Goal: Task Accomplishment & Management: Manage account settings

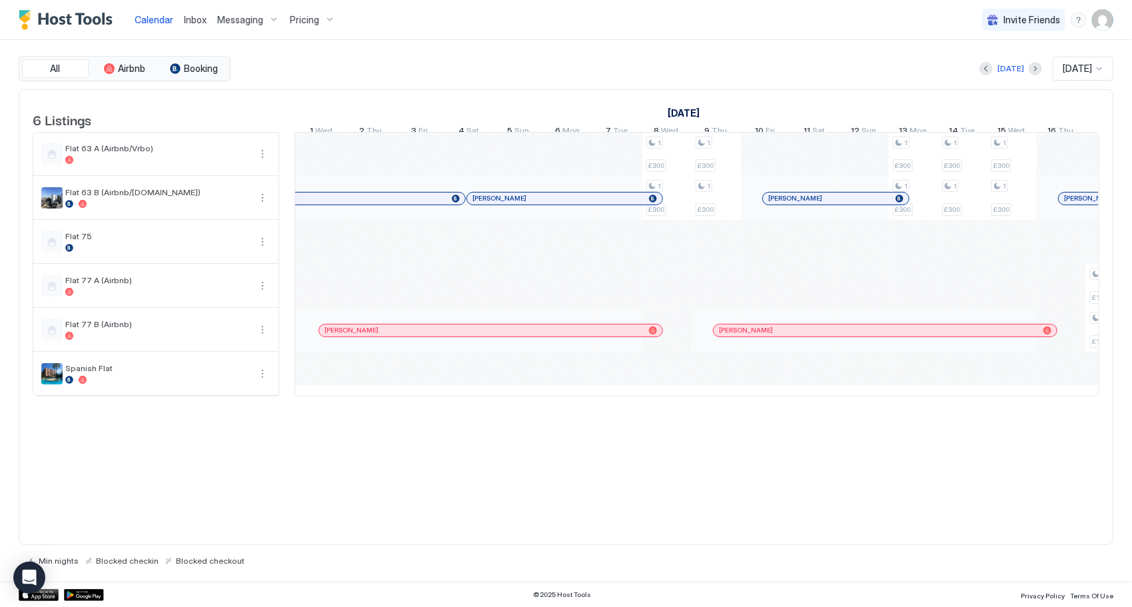
scroll to position [0, 1221]
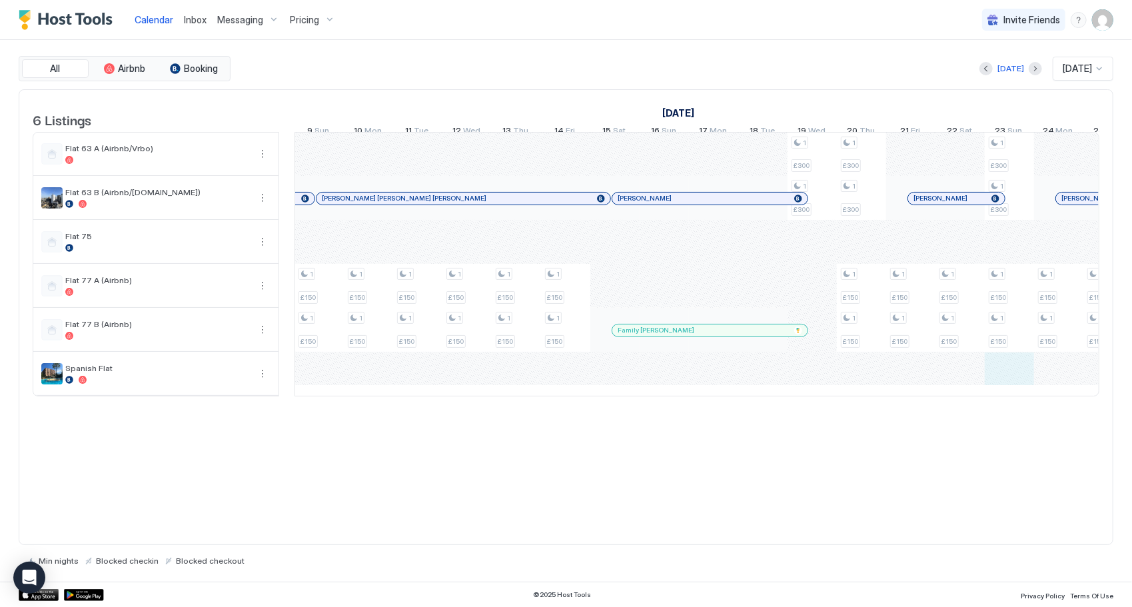
drag, startPoint x: 1013, startPoint y: 397, endPoint x: 983, endPoint y: 395, distance: 30.0
click at [983, 395] on tr "1 £150 1 £150 1 £150 1 £150 1 £150 1 £150 1 £150 1 £150 1 £150 1 £150 1 £150 1 …" at bounding box center [738, 264] width 2761 height 263
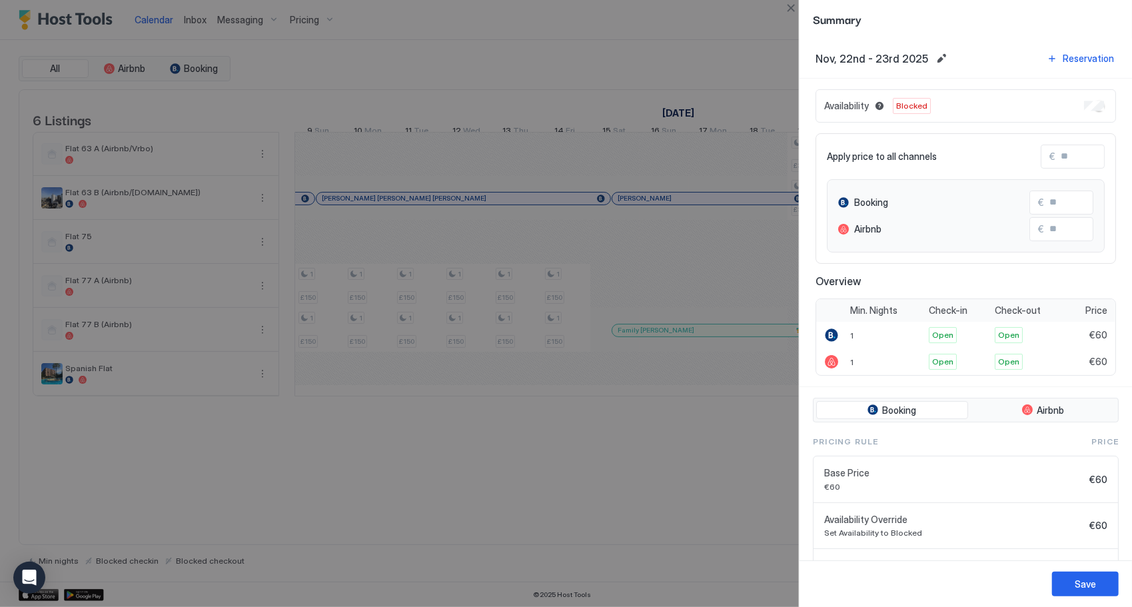
drag, startPoint x: 776, startPoint y: 442, endPoint x: 829, endPoint y: 485, distance: 68.3
click at [776, 446] on div at bounding box center [566, 303] width 1132 height 607
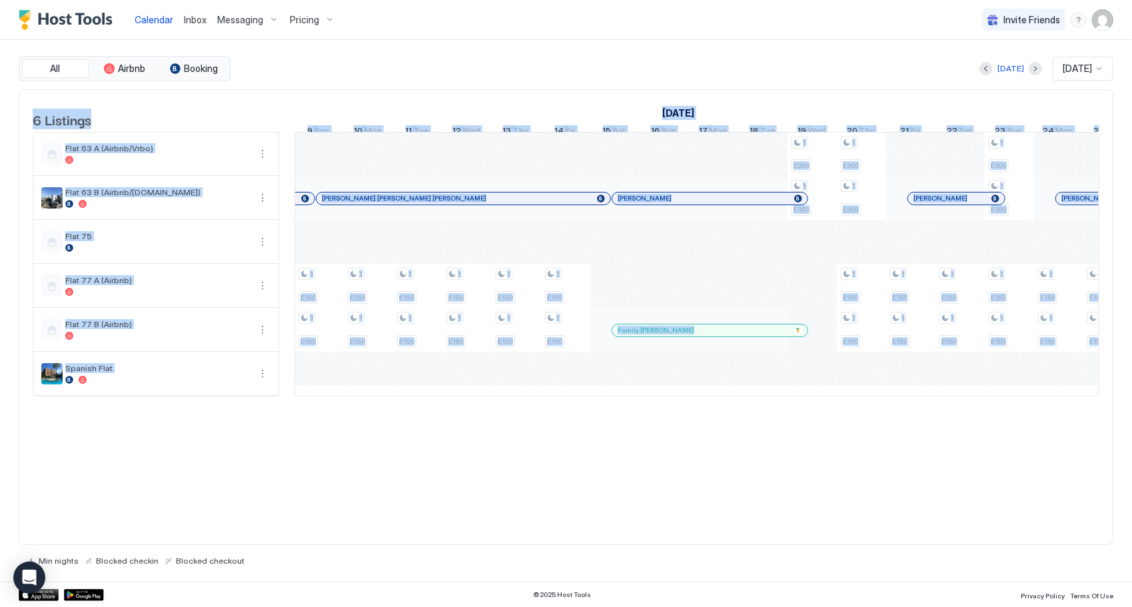
drag, startPoint x: 942, startPoint y: 414, endPoint x: 858, endPoint y: 410, distance: 84.7
click at [858, 410] on div "6 Listings [DATE] [DATE] [DATE] 21 Tue 22 Wed 23 Thu 24 Fri 25 Sat 26 Sun 27 Mo…" at bounding box center [565, 250] width 1093 height 320
click at [1029, 71] on button "Next month" at bounding box center [1035, 68] width 13 height 13
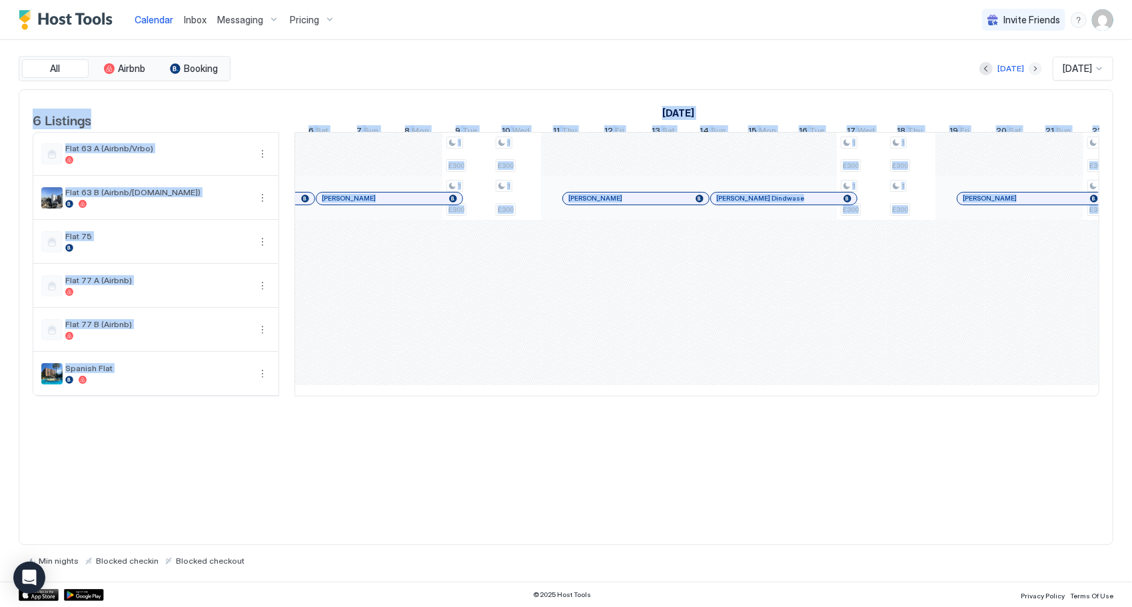
click at [1029, 71] on button "Next month" at bounding box center [1035, 68] width 13 height 13
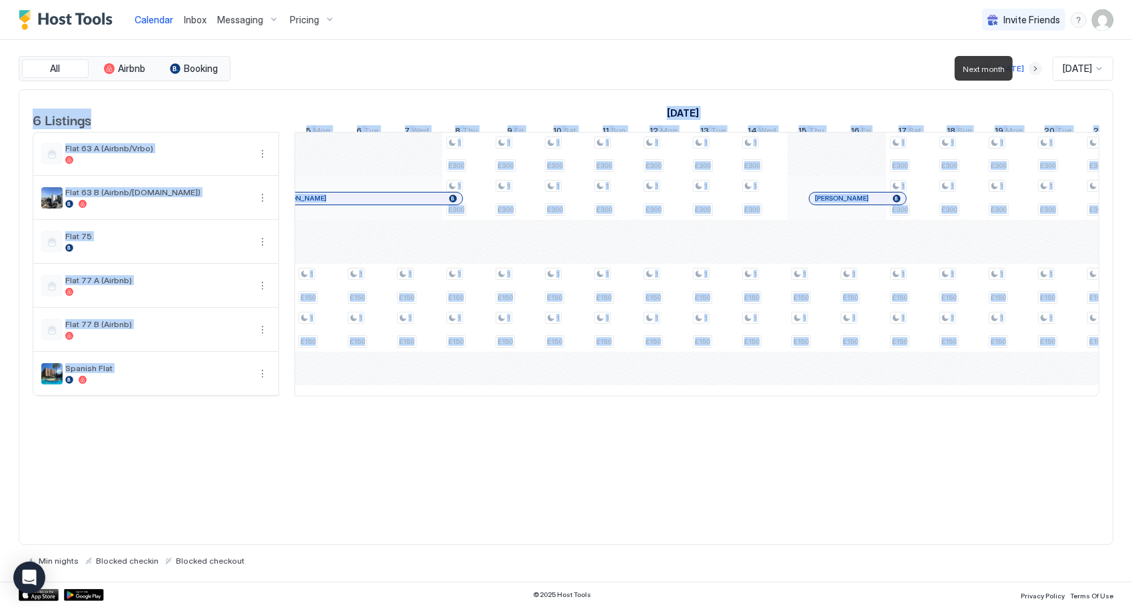
click at [1029, 71] on button "Next month" at bounding box center [1035, 68] width 13 height 13
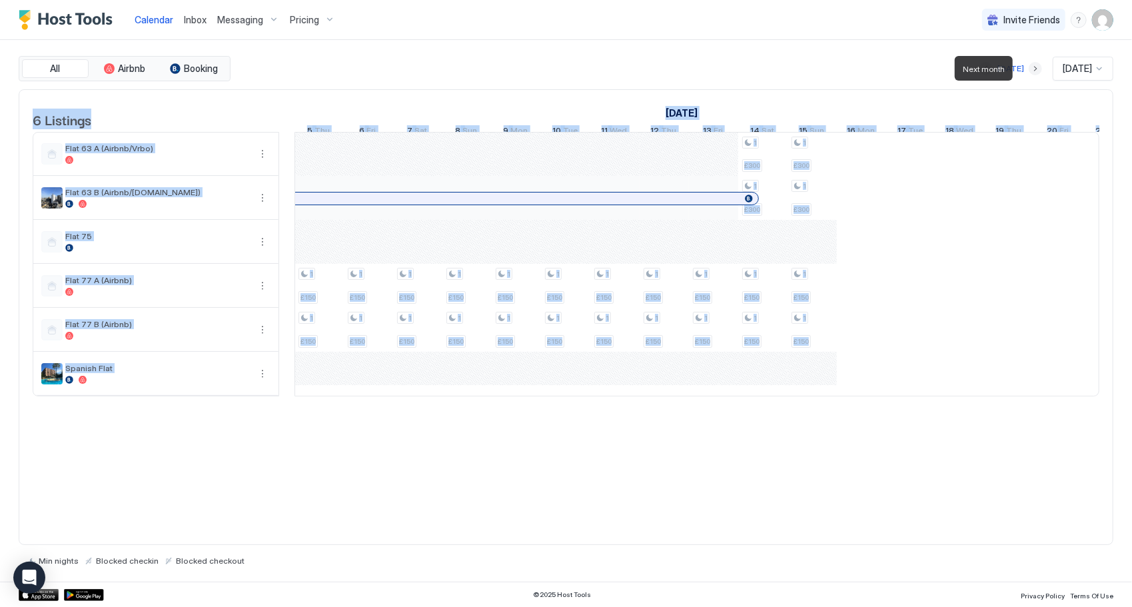
click at [1029, 71] on button "Next month" at bounding box center [1035, 68] width 13 height 13
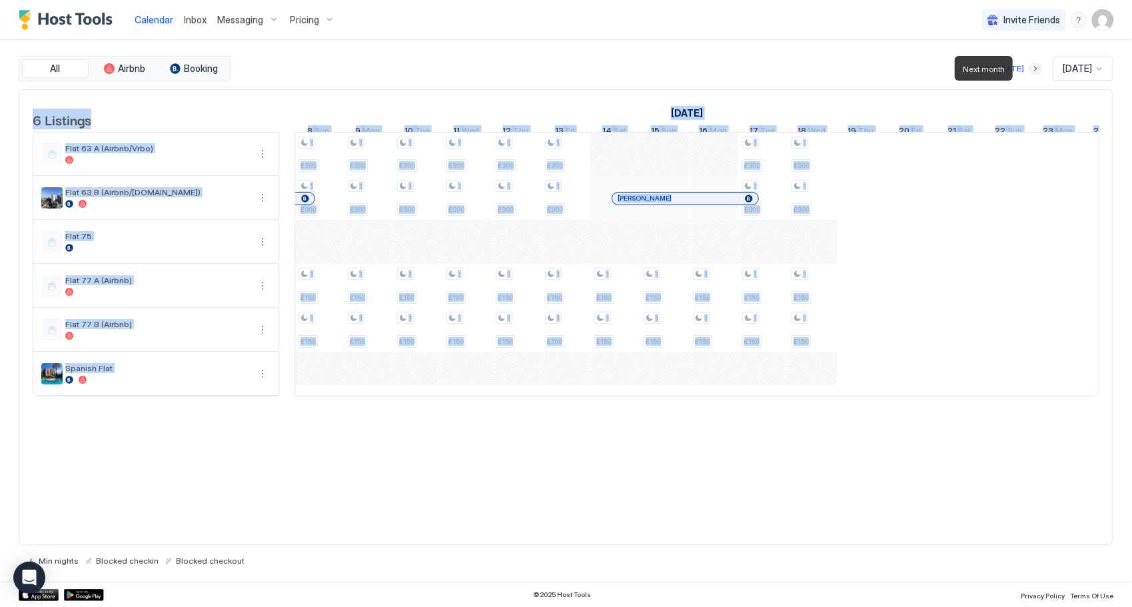
click at [1029, 71] on button "Next month" at bounding box center [1035, 68] width 13 height 13
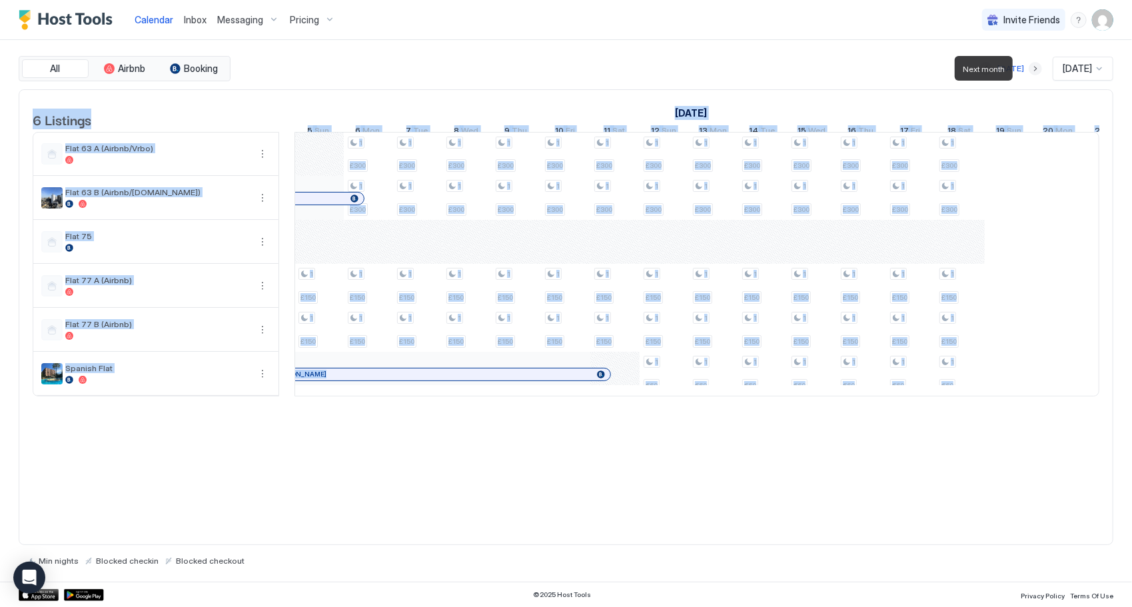
click at [1029, 72] on button "Next month" at bounding box center [1035, 68] width 13 height 13
click at [1029, 73] on button "Next month" at bounding box center [1035, 68] width 13 height 13
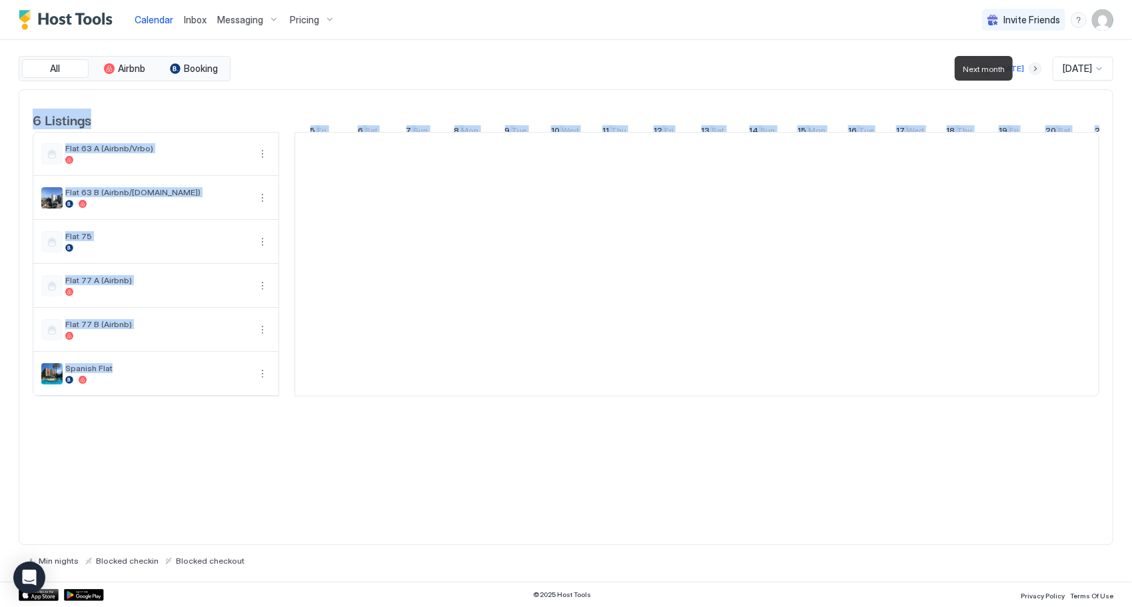
click at [1029, 73] on button "Next month" at bounding box center [1035, 68] width 13 height 13
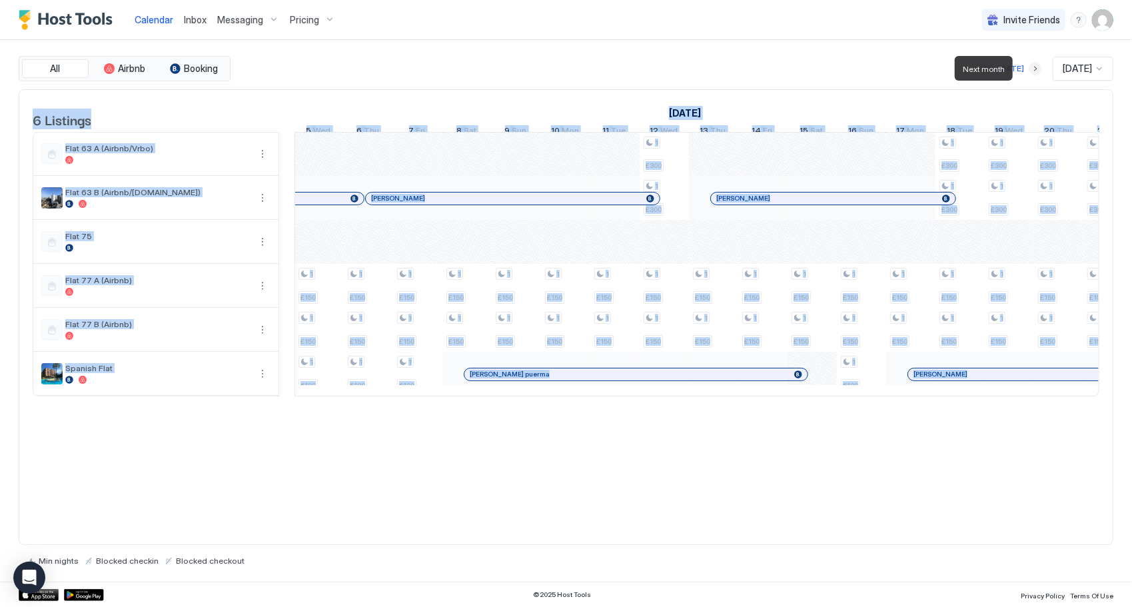
click at [1029, 73] on button "Next month" at bounding box center [1035, 68] width 13 height 13
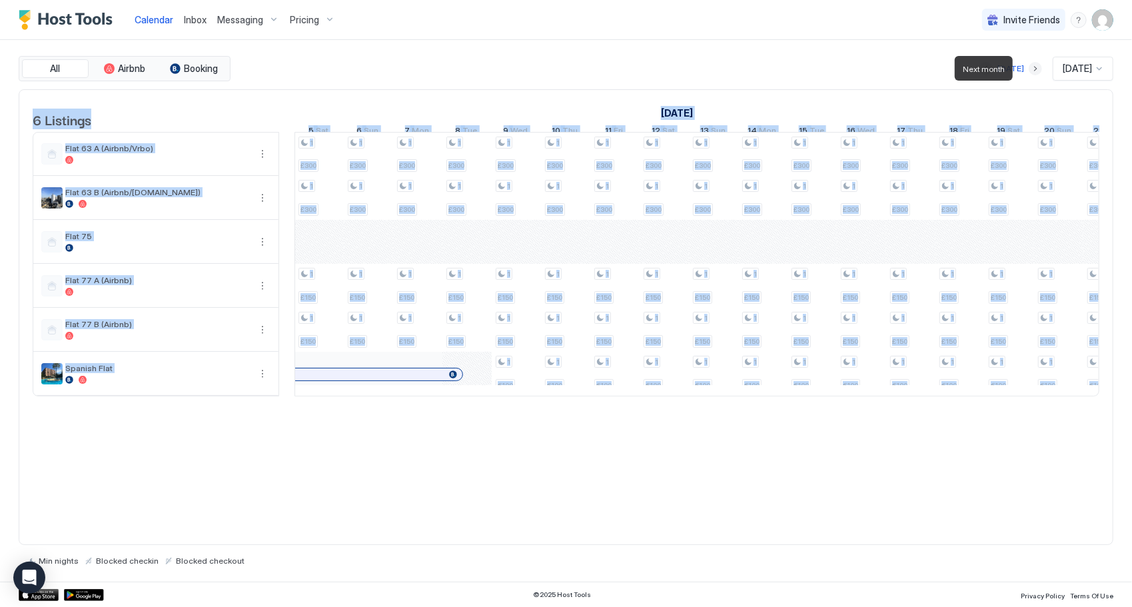
click at [1029, 73] on button "Next month" at bounding box center [1035, 68] width 13 height 13
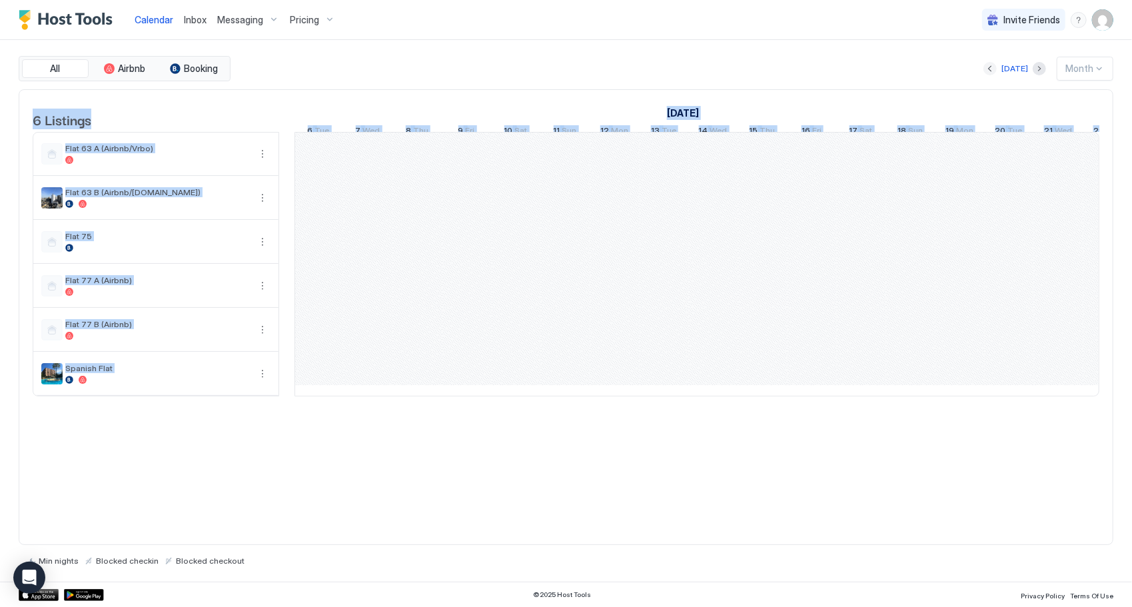
click at [997, 67] on button "Previous month" at bounding box center [989, 68] width 13 height 13
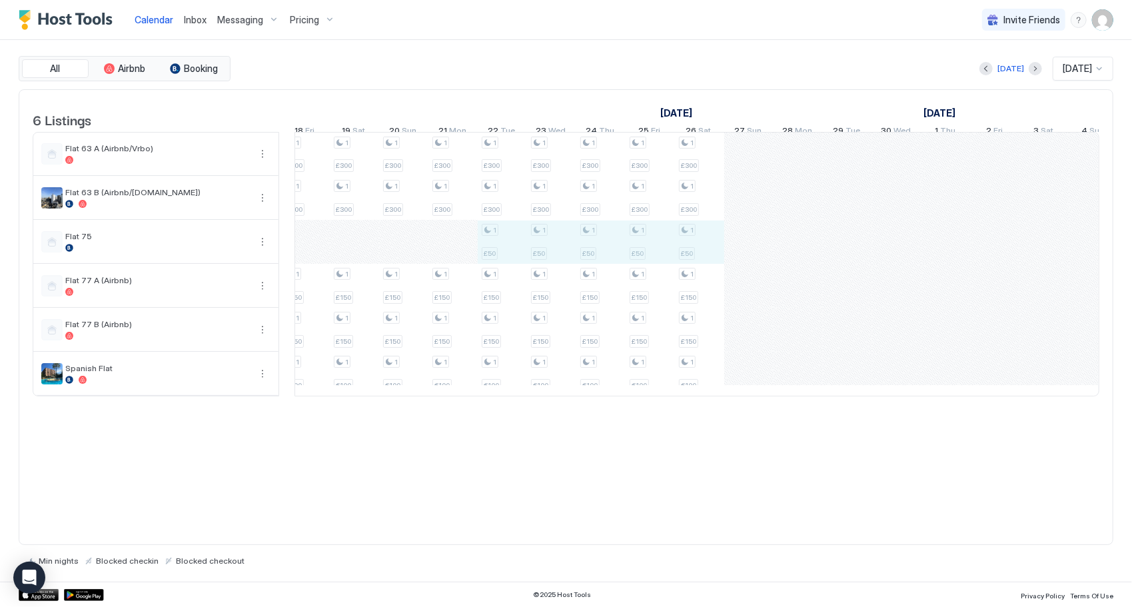
drag, startPoint x: 504, startPoint y: 249, endPoint x: 689, endPoint y: 257, distance: 185.4
click at [689, 257] on div "1 £300 1 £300 1 £150 1 £150 1 £300 1 £300 1 £150 1 £150 1 £300 1 £300 1 £150 1 …" at bounding box center [280, 264] width 2761 height 263
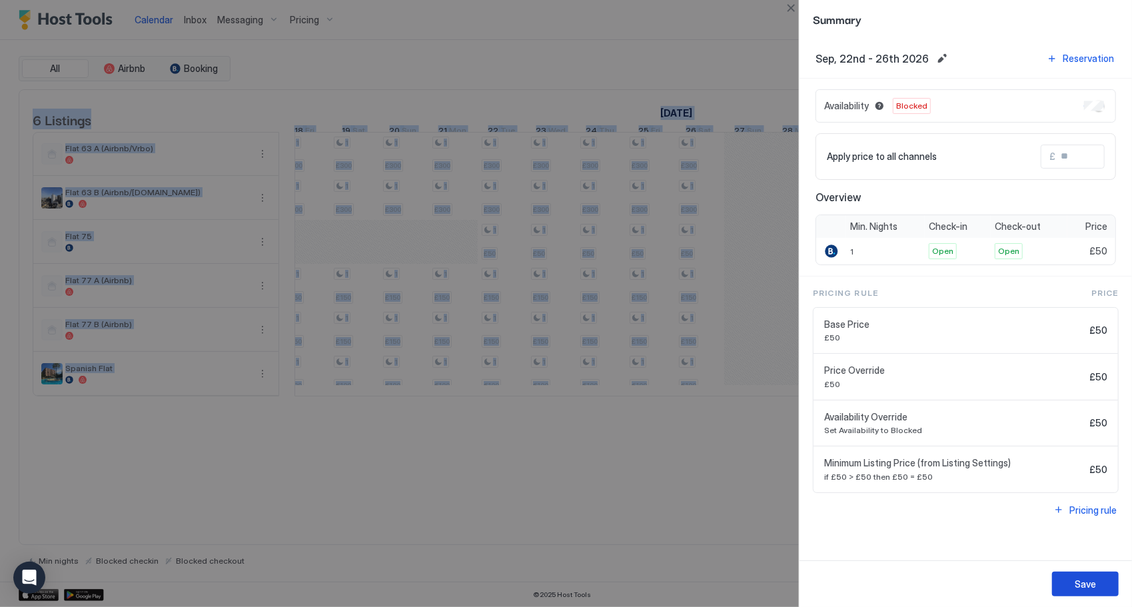
click at [1087, 576] on button "Save" at bounding box center [1085, 584] width 67 height 25
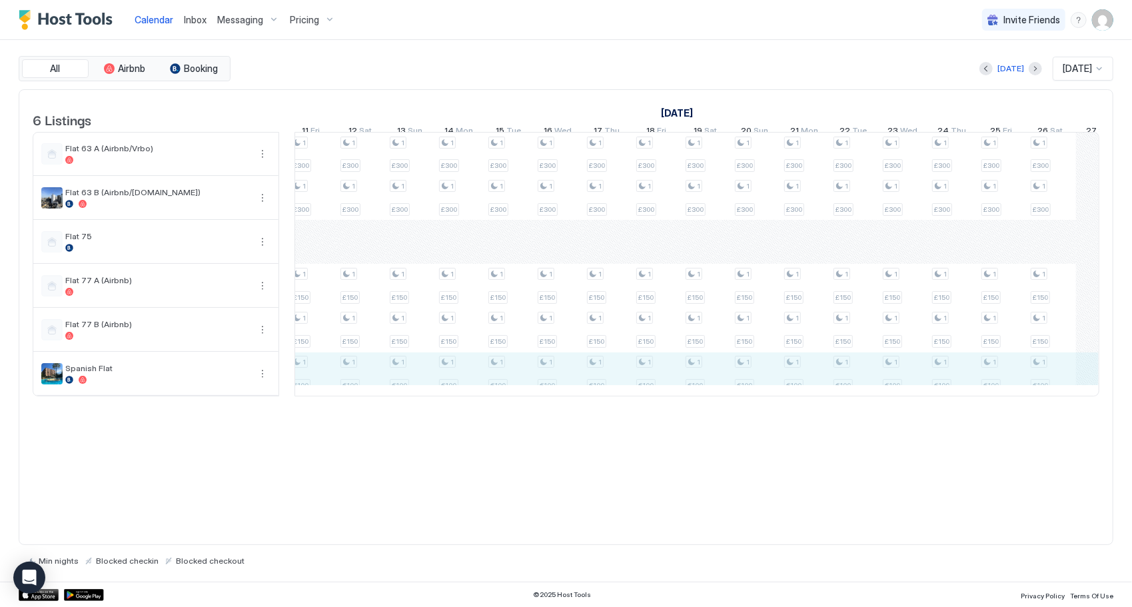
drag, startPoint x: 433, startPoint y: 391, endPoint x: 1081, endPoint y: 377, distance: 647.8
click at [1081, 377] on div "1 £300 1 £300 1 £150 1 £150 1 £300 1 £300 1 £150 1 £150 1 £300 1 £300 1 £150 1 …" at bounding box center [632, 264] width 2761 height 263
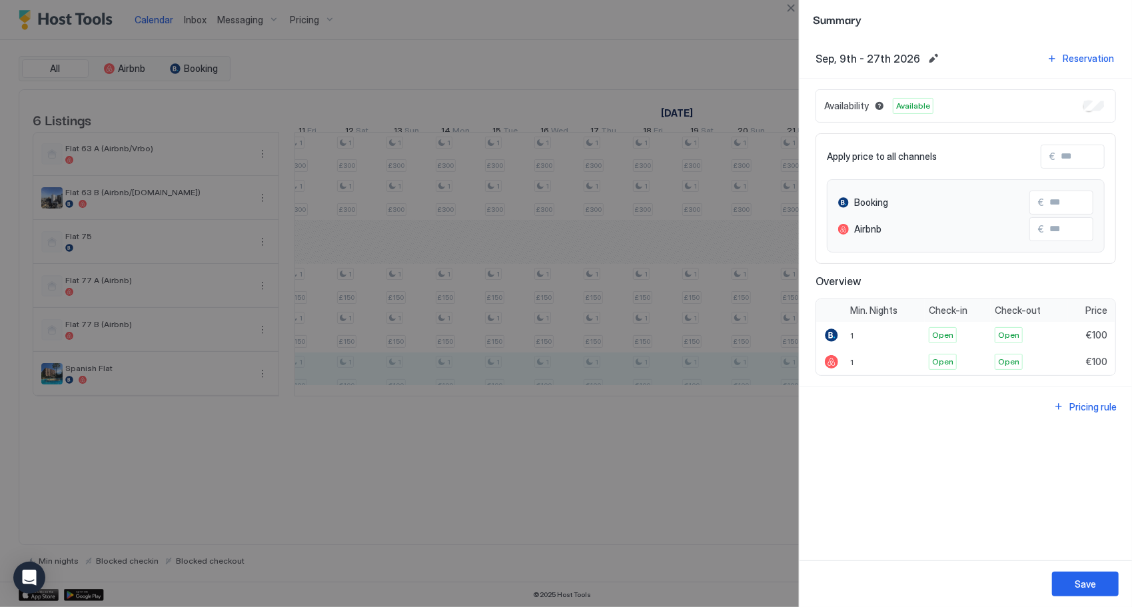
click at [1095, 108] on div "Availability Available" at bounding box center [966, 105] width 300 height 33
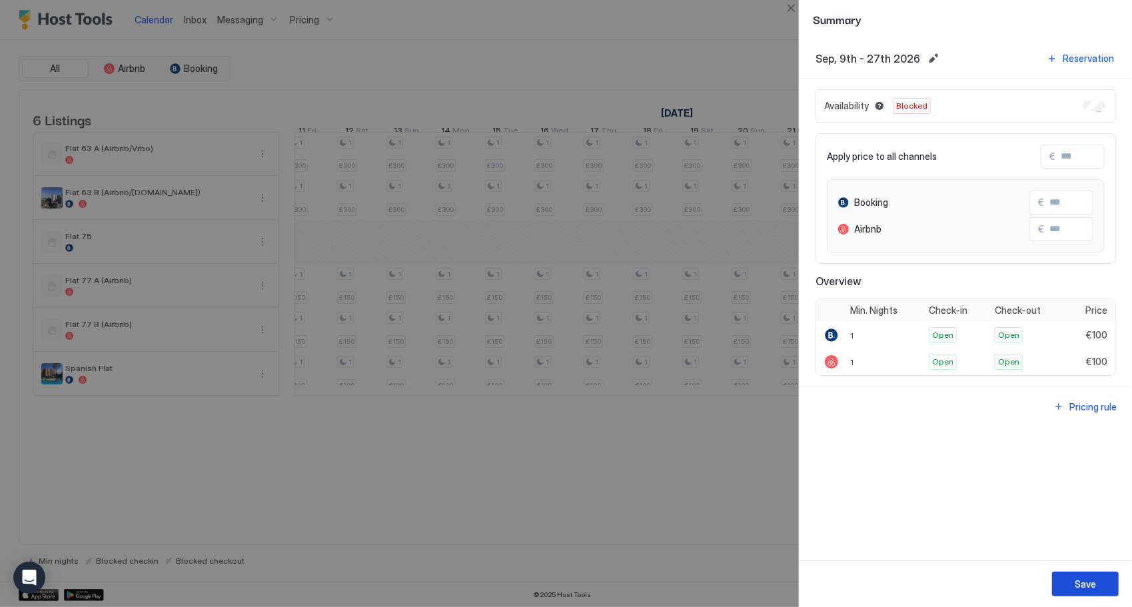
drag, startPoint x: 1069, startPoint y: 582, endPoint x: 1060, endPoint y: 574, distance: 12.7
click at [1069, 582] on button "Save" at bounding box center [1085, 584] width 67 height 25
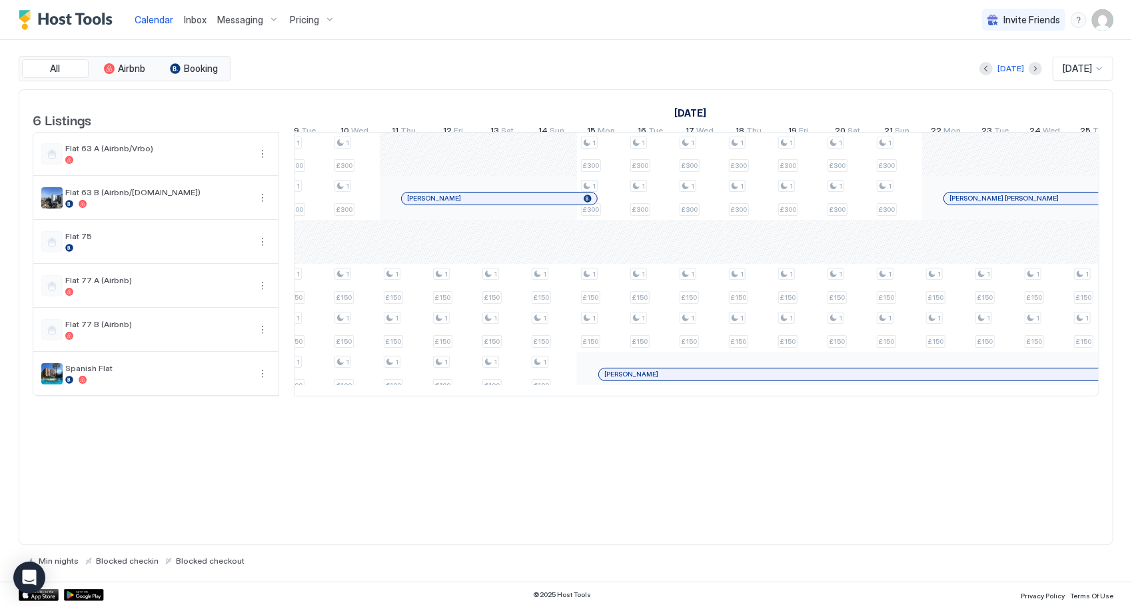
click at [652, 374] on div "[PERSON_NAME]" at bounding box center [943, 374] width 688 height 12
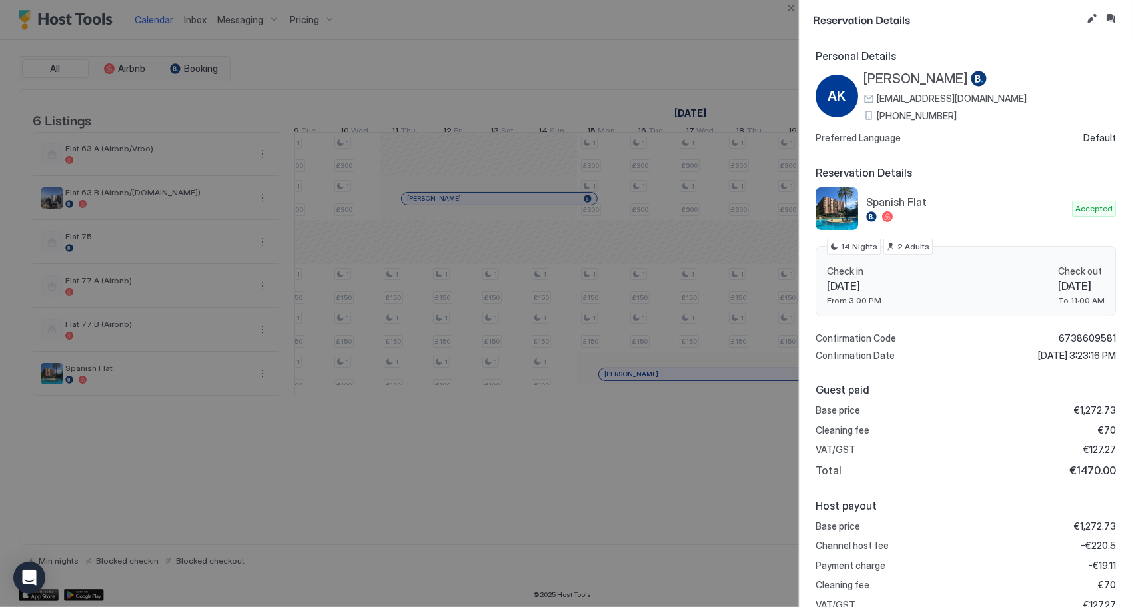
click at [645, 492] on div at bounding box center [566, 303] width 1132 height 607
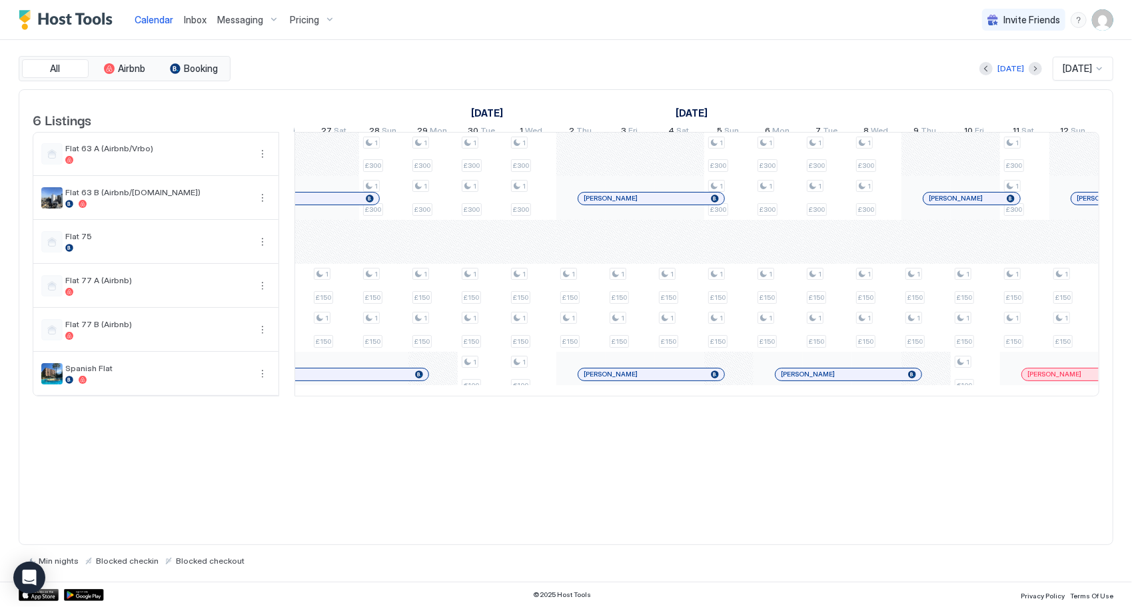
click at [692, 378] on div at bounding box center [693, 374] width 11 height 11
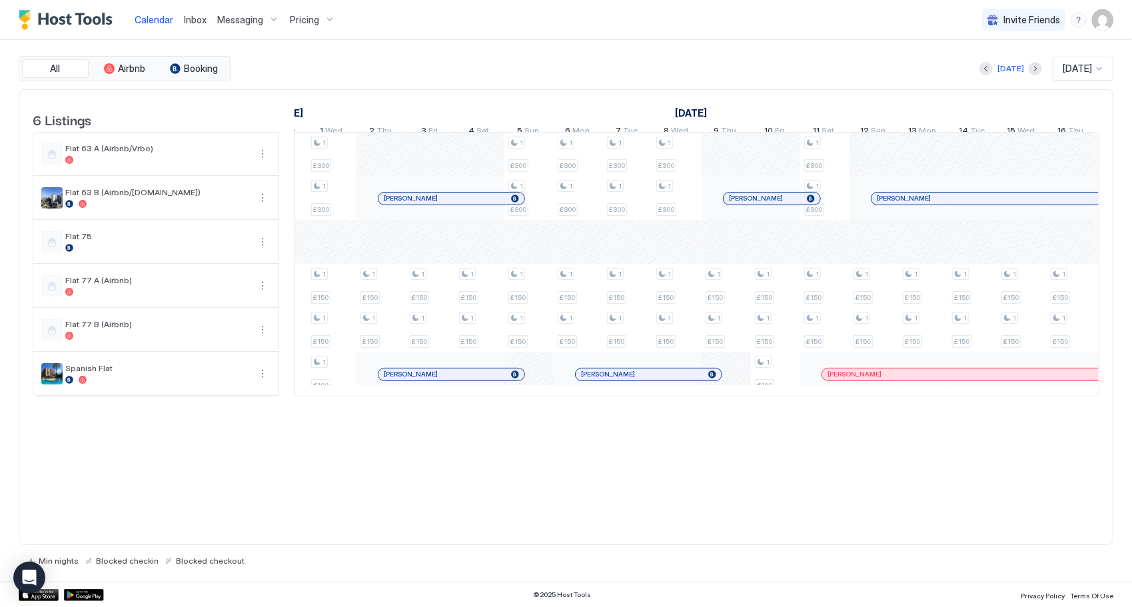
click at [855, 388] on div at bounding box center [874, 374] width 49 height 44
click at [856, 378] on div at bounding box center [857, 374] width 11 height 11
click at [688, 375] on div "[PERSON_NAME]" at bounding box center [649, 374] width 146 height 12
click at [878, 374] on div "[PERSON_NAME]" at bounding box center [993, 374] width 343 height 12
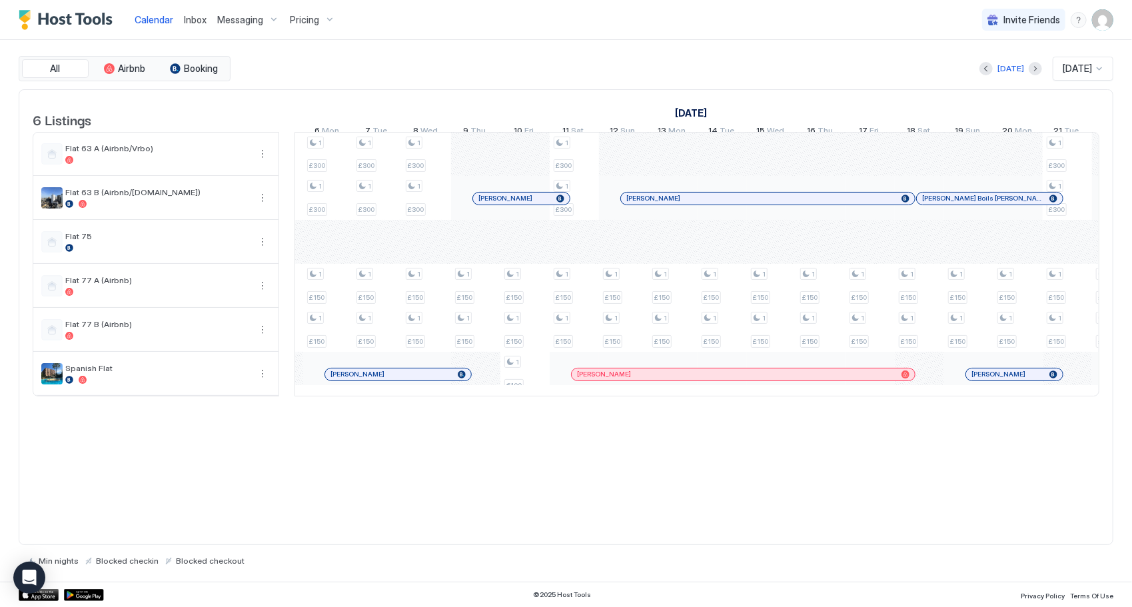
click at [978, 380] on div at bounding box center [977, 374] width 11 height 11
click at [976, 380] on div at bounding box center [976, 374] width 11 height 11
click at [874, 380] on div at bounding box center [875, 374] width 11 height 11
click at [265, 380] on button "More options" at bounding box center [263, 374] width 16 height 16
click at [254, 421] on div "Pricing" at bounding box center [232, 421] width 85 height 21
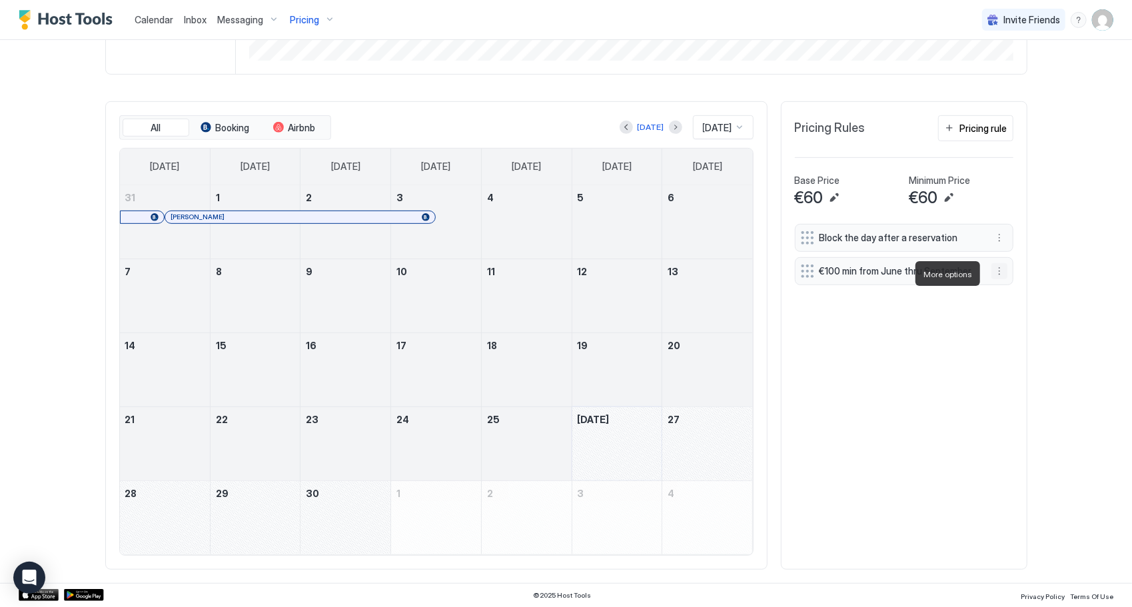
click at [993, 271] on button "More options" at bounding box center [999, 271] width 16 height 16
click at [1016, 290] on span "Edit" at bounding box center [1014, 292] width 15 height 10
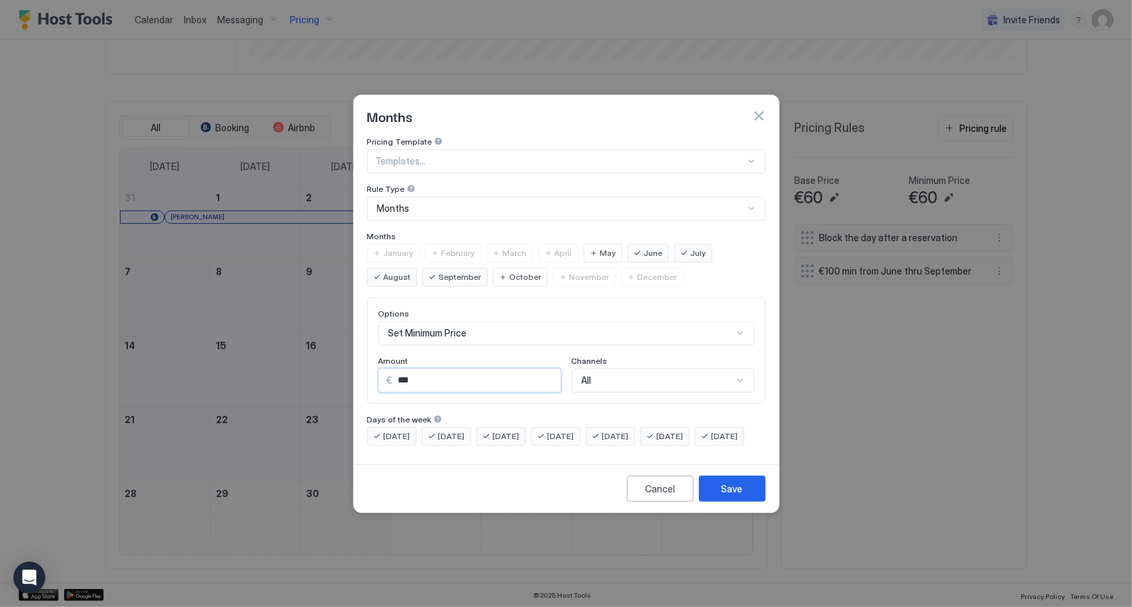
drag, startPoint x: 424, startPoint y: 364, endPoint x: 403, endPoint y: 364, distance: 20.7
click at [403, 369] on input "***" at bounding box center [476, 380] width 167 height 23
type input "***"
click at [746, 500] on button "Save" at bounding box center [732, 489] width 67 height 26
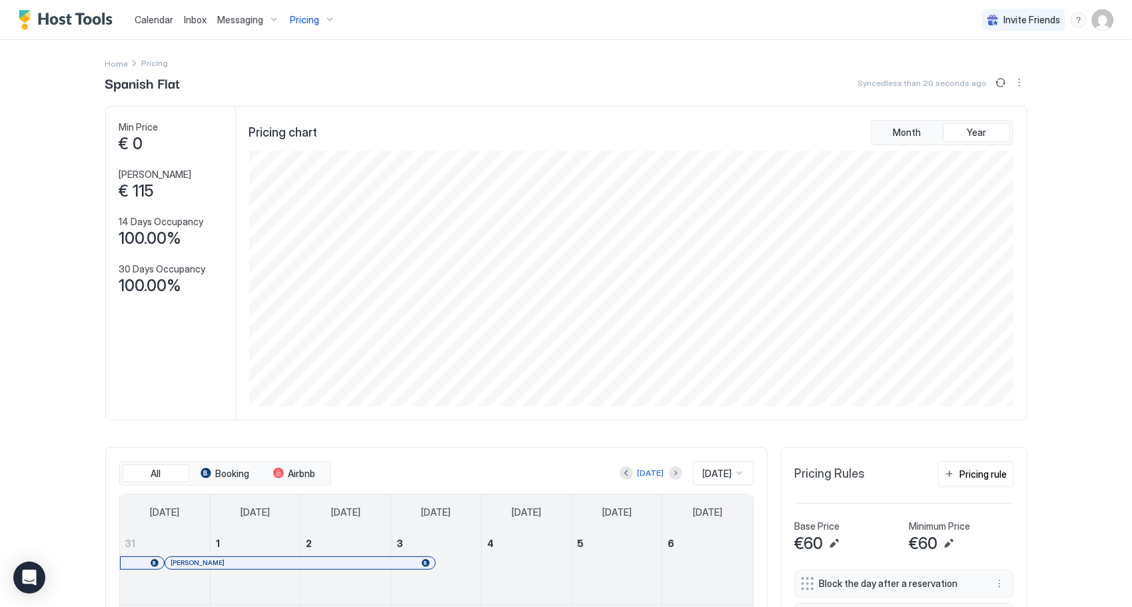
click at [83, 17] on img "Host Tools Logo" at bounding box center [69, 20] width 100 height 20
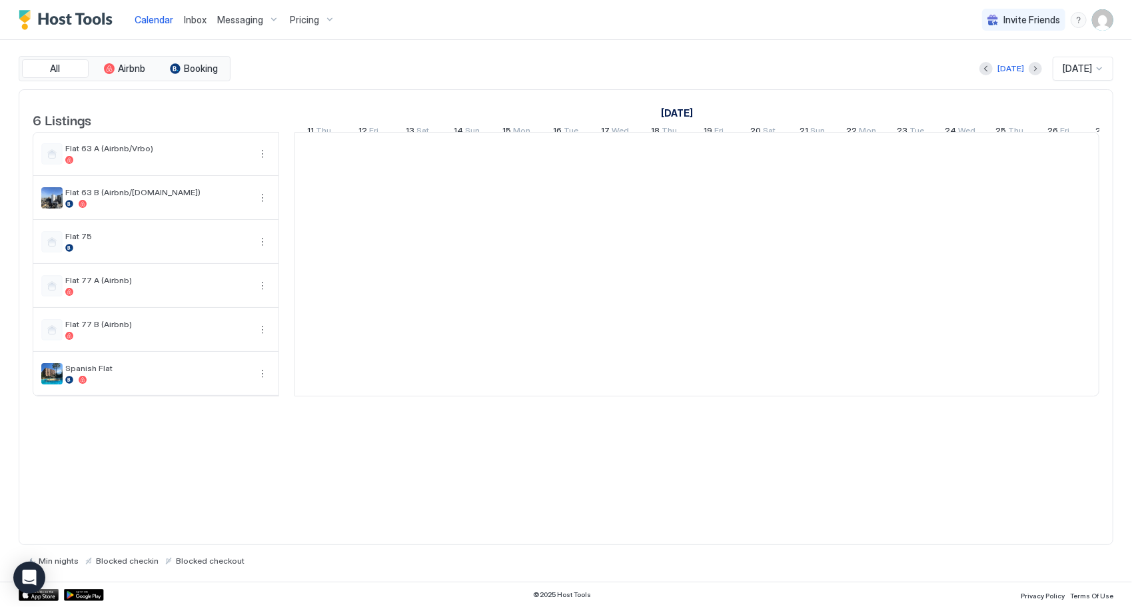
scroll to position [0, 740]
